Goal: Information Seeking & Learning: Compare options

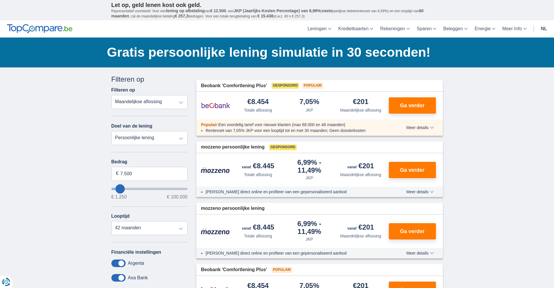
click at [182, 105] on select "Totale aflossing JKP Maandelijkse aflossing" at bounding box center [149, 102] width 77 height 14
click at [181, 135] on select "Persoonlijke lening Auto Moto / fiets Mobilhome / caravan Renovatie Energie Sch…" at bounding box center [149, 138] width 77 height 14
select select "debtConsolidation"
click at [111, 131] on select "Persoonlijke lening Auto Moto / fiets Mobilhome / caravan Renovatie Energie Sch…" at bounding box center [149, 138] width 77 height 14
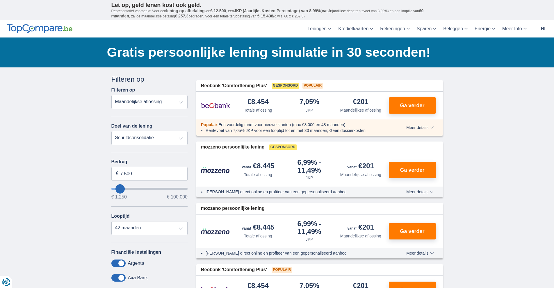
type input "10.000"
type input "10250"
select select "48"
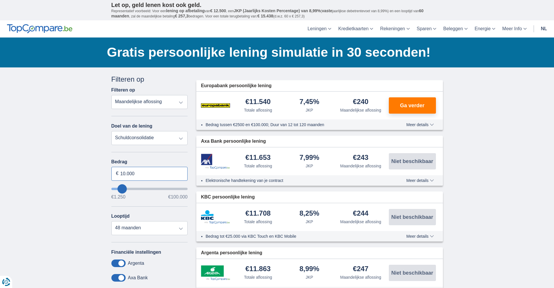
click at [138, 176] on input "10.000" at bounding box center [149, 174] width 77 height 14
type input "100.000"
type input "99250"
select select "120"
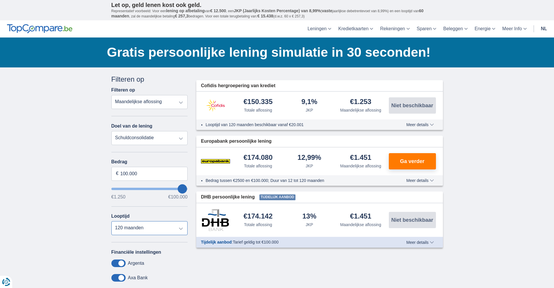
click at [141, 230] on select "12 maanden 18 maanden 24 maanden 30 maanden 36 maanden 42 maanden 48 maanden 60…" at bounding box center [149, 228] width 77 height 14
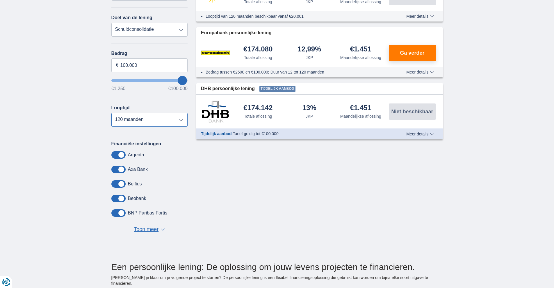
scroll to position [89, 0]
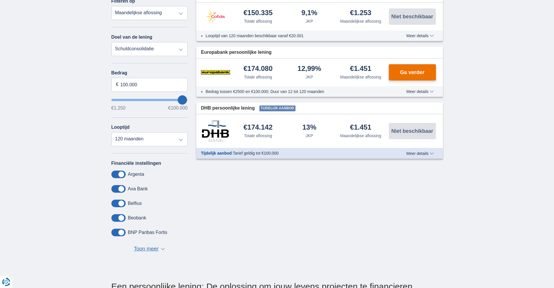
click at [413, 73] on span "Ga verder" at bounding box center [412, 72] width 24 height 5
click at [147, 250] on span "Toon meer" at bounding box center [146, 250] width 25 height 8
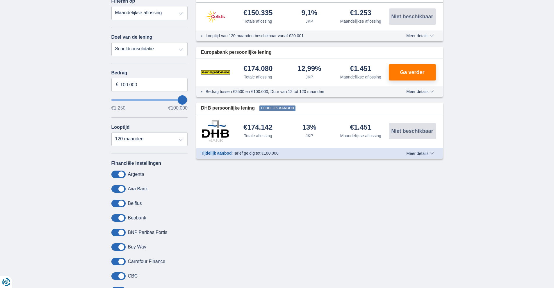
scroll to position [341, 0]
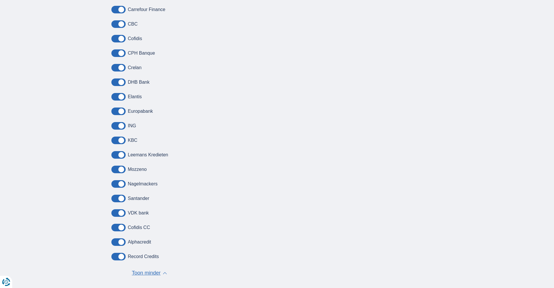
click at [145, 242] on label "Alphacredit" at bounding box center [139, 242] width 23 height 5
drag, startPoint x: 120, startPoint y: 244, endPoint x: 111, endPoint y: 242, distance: 9.2
click at [111, 242] on div "Annuleren Filters Filteren op Filteren op Totale aflossing JKP Maandelijkse afl…" at bounding box center [149, 9] width 85 height 553
click at [111, 241] on div "Annuleren Filters Filteren op Filteren op Totale aflossing JKP Maandelijkse afl…" at bounding box center [149, 9] width 85 height 553
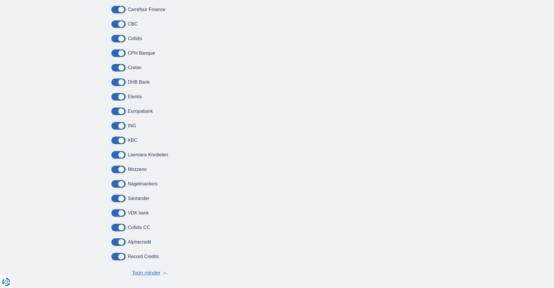
click at [115, 242] on span at bounding box center [118, 243] width 14 height 8
click at [0, 0] on input "checkbox" at bounding box center [0, 0] width 0 height 0
click at [123, 244] on span at bounding box center [118, 243] width 14 height 8
click at [0, 0] on input "checkbox" at bounding box center [0, 0] width 0 height 0
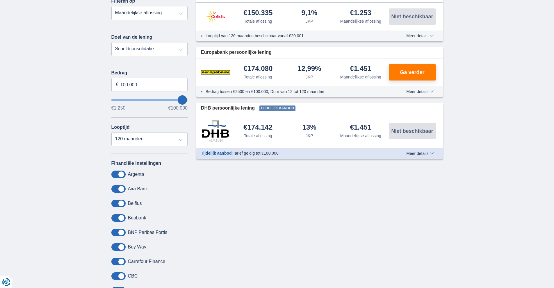
scroll to position [5, 0]
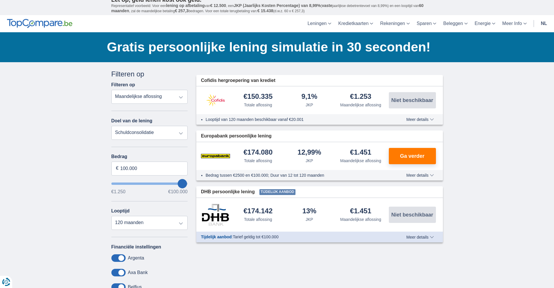
click at [180, 135] on select "Persoonlijke lening Auto Moto / fiets Mobilhome / caravan Renovatie Energie Sch…" at bounding box center [149, 133] width 77 height 14
select select "personalLoan"
click at [111, 126] on select "Persoonlijke lening Auto Moto / fiets Mobilhome / caravan Renovatie Energie Sch…" at bounding box center [149, 133] width 77 height 14
type input "7.500"
type input "7250"
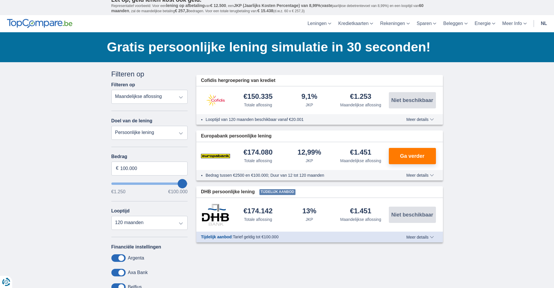
select select "42"
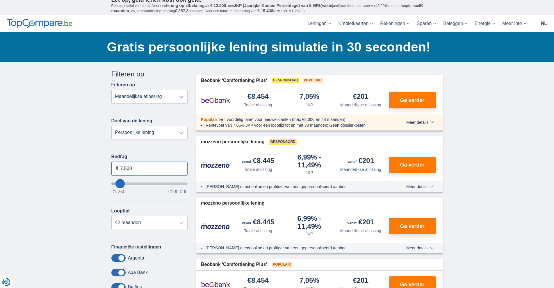
click at [137, 168] on input "7.500" at bounding box center [149, 169] width 77 height 14
type input "7"
type input "100.000"
type input "9250"
type input "9.250"
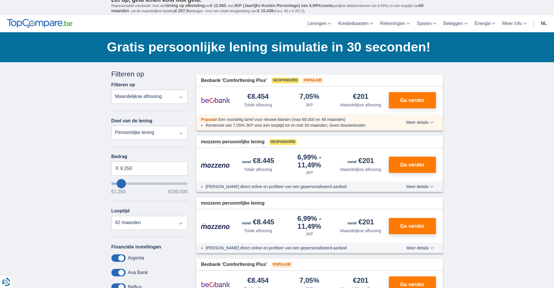
select select "48"
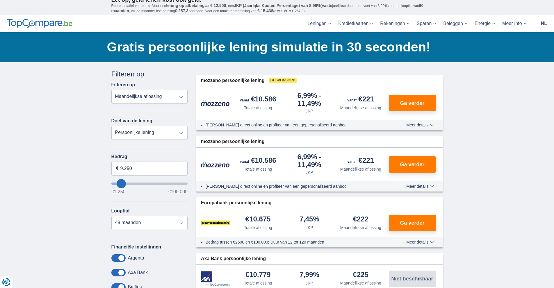
type input "14250"
type input "14.250"
select select "60"
type input "15.250"
type input "18250"
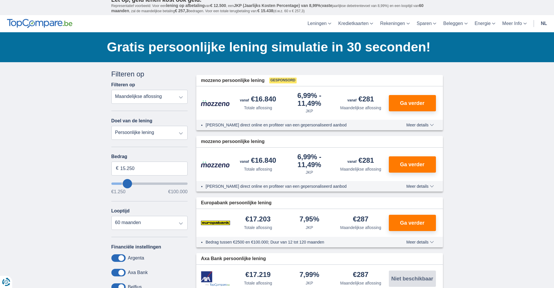
type input "18.250"
select select "84"
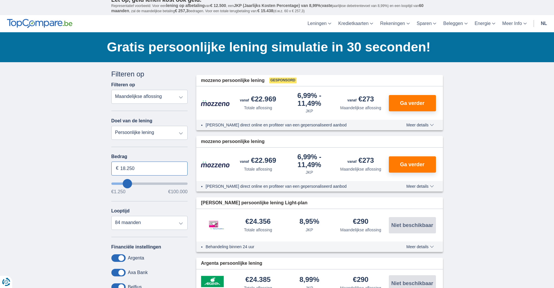
click at [141, 168] on input "18.250" at bounding box center [149, 169] width 77 height 14
type input "26250"
type input "26.250"
select select "120"
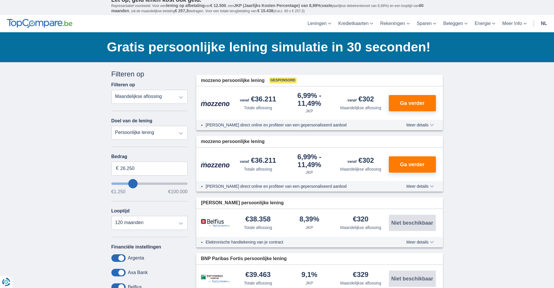
type input "52250"
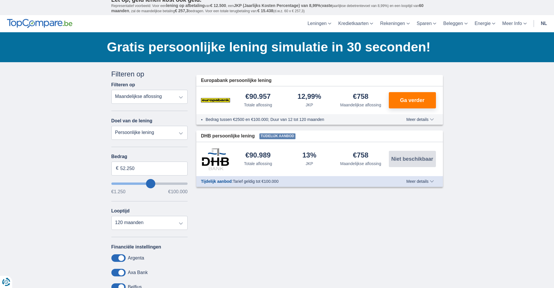
type input "49.250"
type input "49250"
type input "52.250"
type input "52250"
type input "50.250"
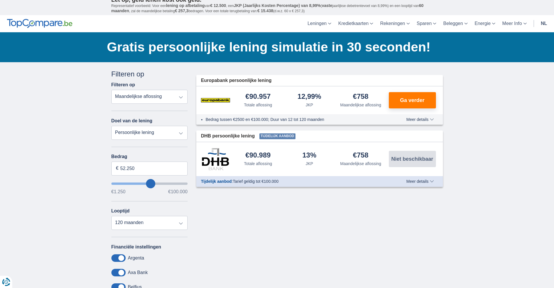
type input "50250"
type input "52.250"
type input "52250"
type input "56.250"
type input "62250"
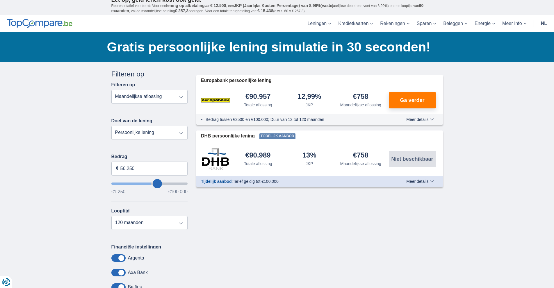
type input "62.250"
type input "66250"
type input "66.250"
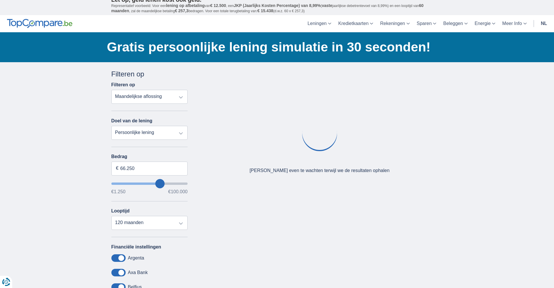
type input "90250"
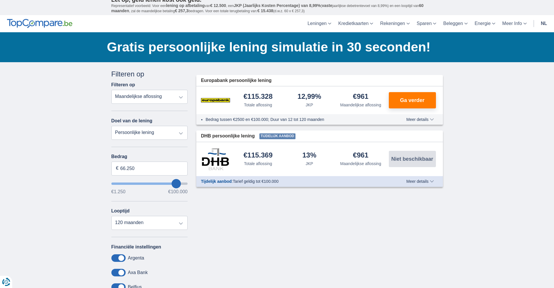
type input "90.250"
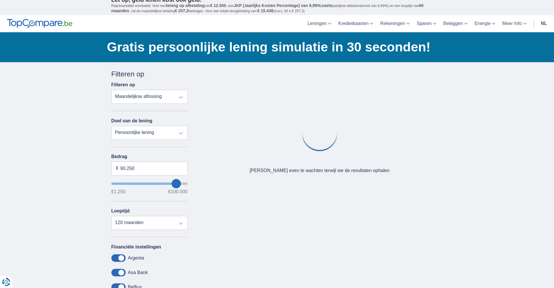
type input "99250"
type input "99.250"
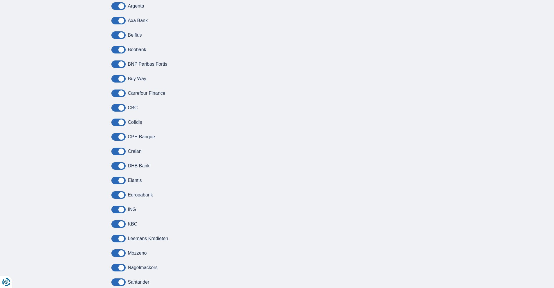
scroll to position [0, 0]
